Goal: Information Seeking & Learning: Check status

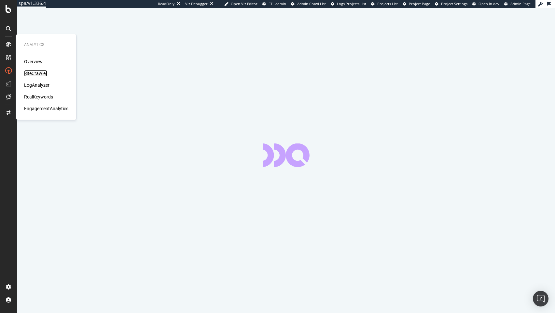
click at [39, 71] on div "SiteCrawler" at bounding box center [35, 73] width 23 height 7
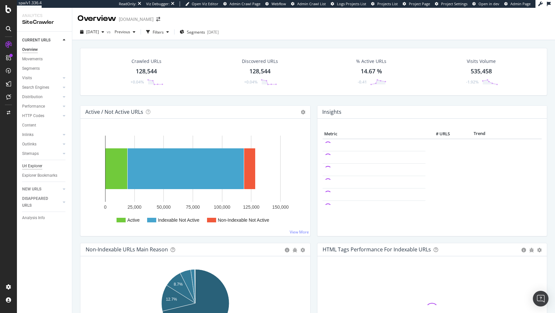
click at [35, 166] on div "Url Explorer" at bounding box center [32, 166] width 20 height 7
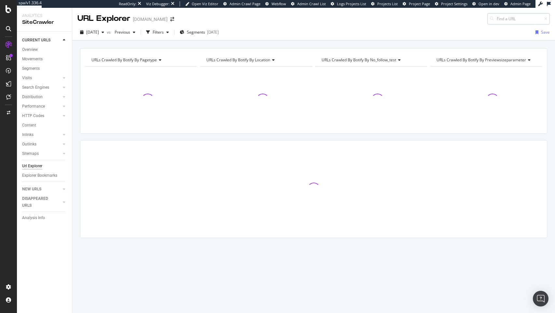
click at [516, 18] on input at bounding box center [519, 18] width 63 height 11
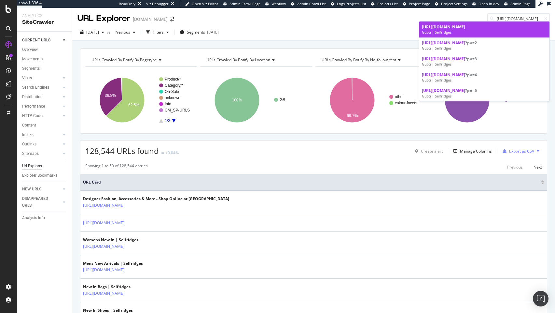
type input "https://www.selfridges.com/GB/en/cat/gucci/"
click at [473, 34] on div "Gucci | Selfridges" at bounding box center [484, 32] width 125 height 5
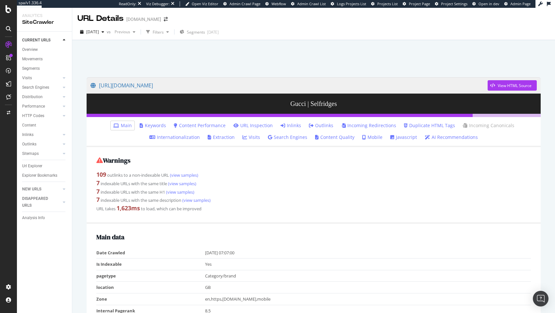
click at [375, 170] on div "109 outlinks to a non-indexable URL (view samples)" at bounding box center [313, 174] width 435 height 8
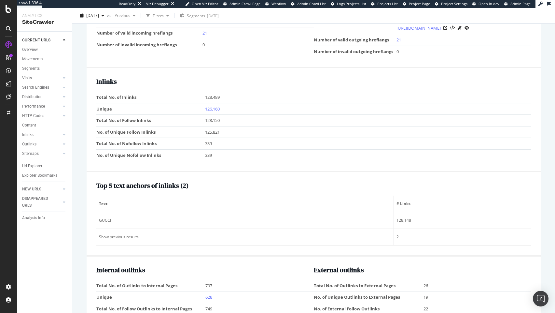
scroll to position [697, 0]
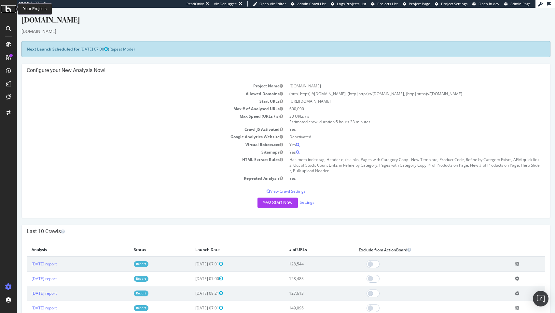
click at [7, 10] on icon at bounding box center [9, 9] width 6 height 8
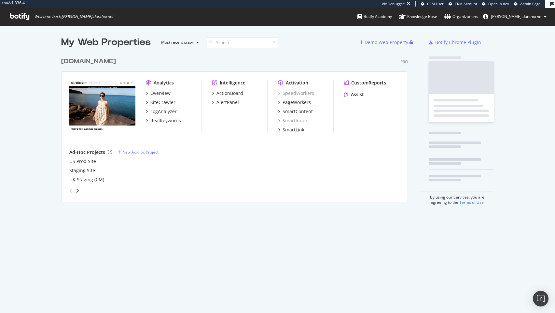
scroll to position [153, 352]
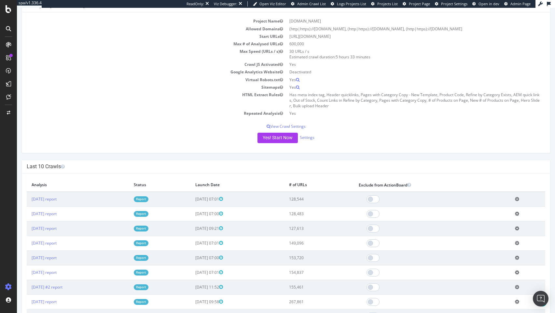
scroll to position [216, 0]
